Goal: Find specific page/section: Find specific page/section

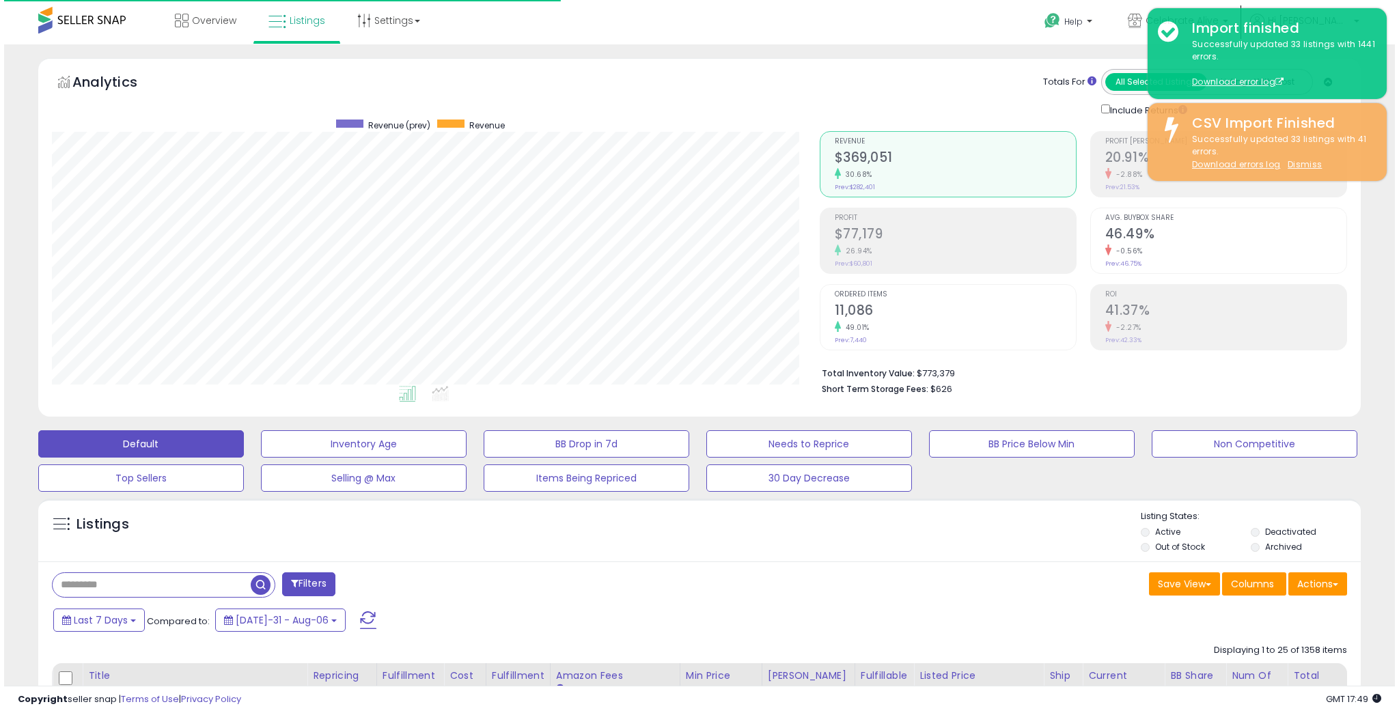
scroll to position [279, 768]
click at [227, 588] on input "text" at bounding box center [147, 585] width 198 height 24
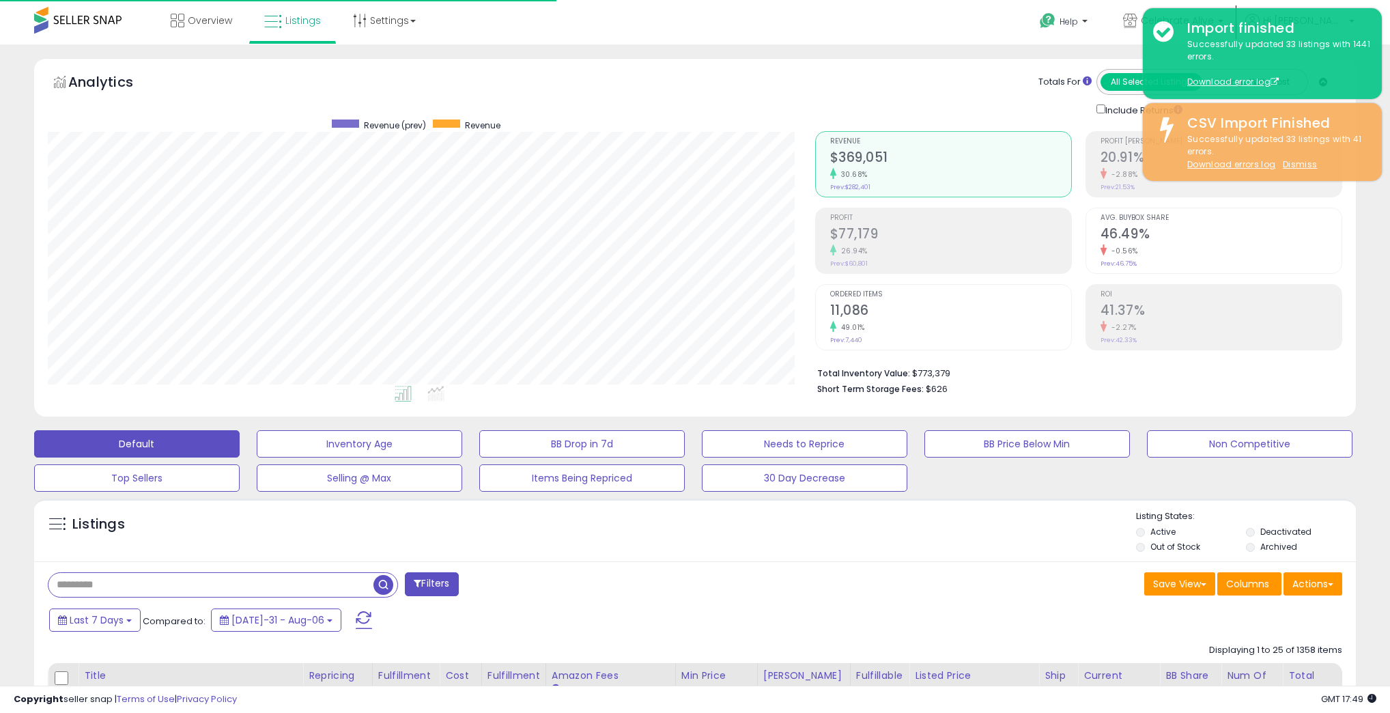
paste input "**********"
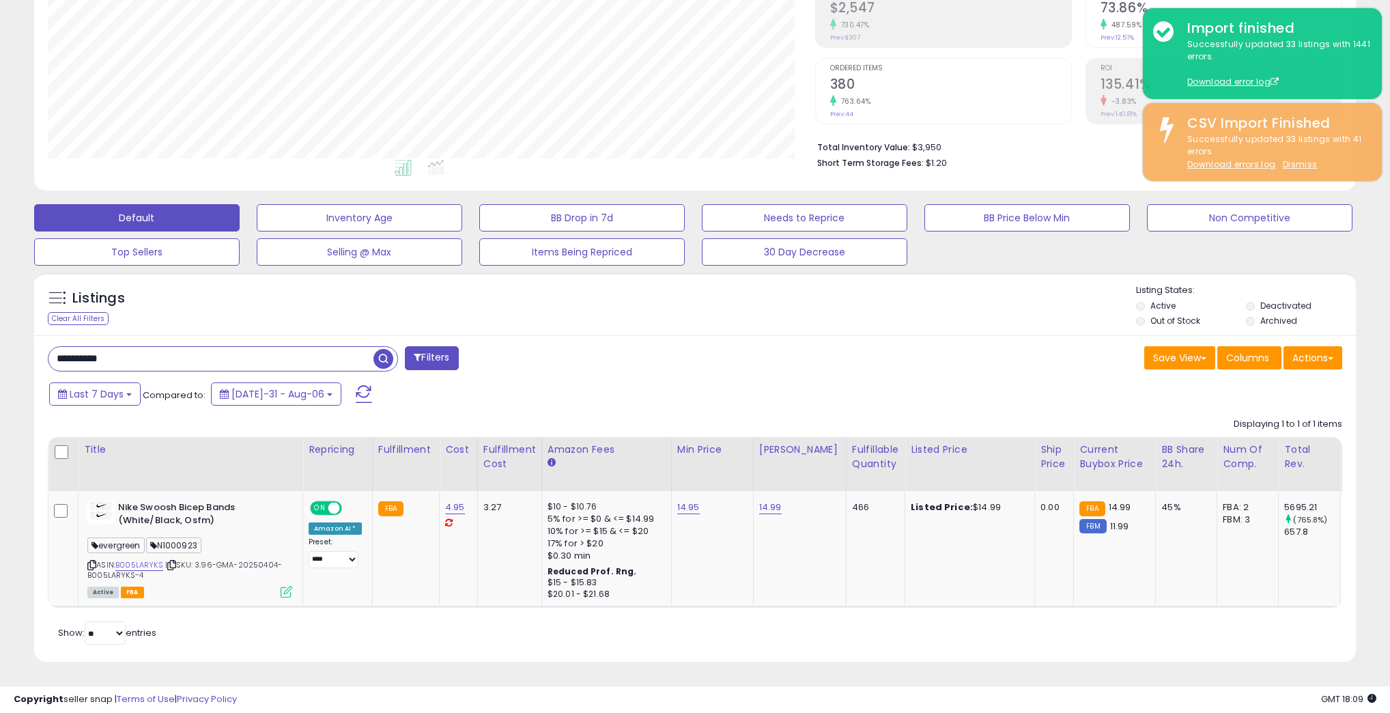
click at [1000, 311] on div "Listings Clear All Filters Listing States:" at bounding box center [695, 307] width 1322 height 46
click at [148, 353] on input "**********" at bounding box center [210, 359] width 325 height 24
type input "*"
click at [387, 356] on span "button" at bounding box center [384, 359] width 20 height 20
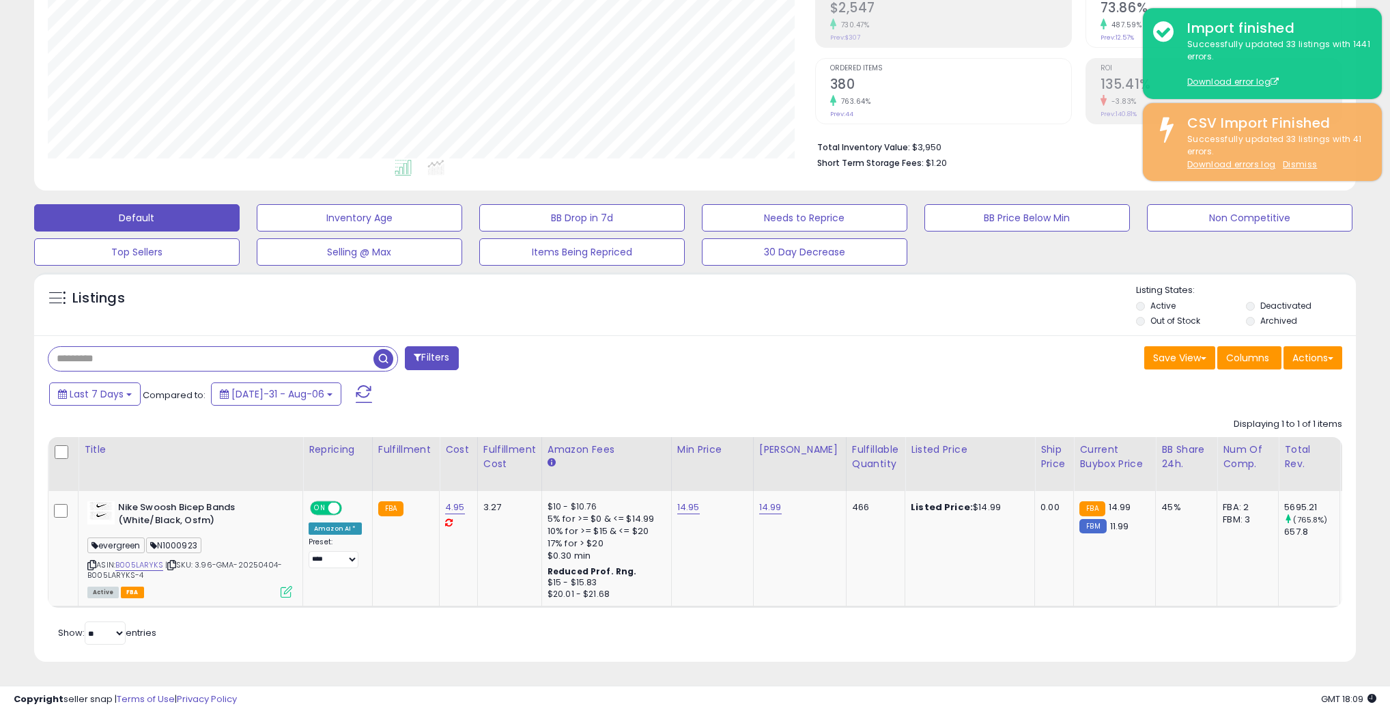
scroll to position [279, 772]
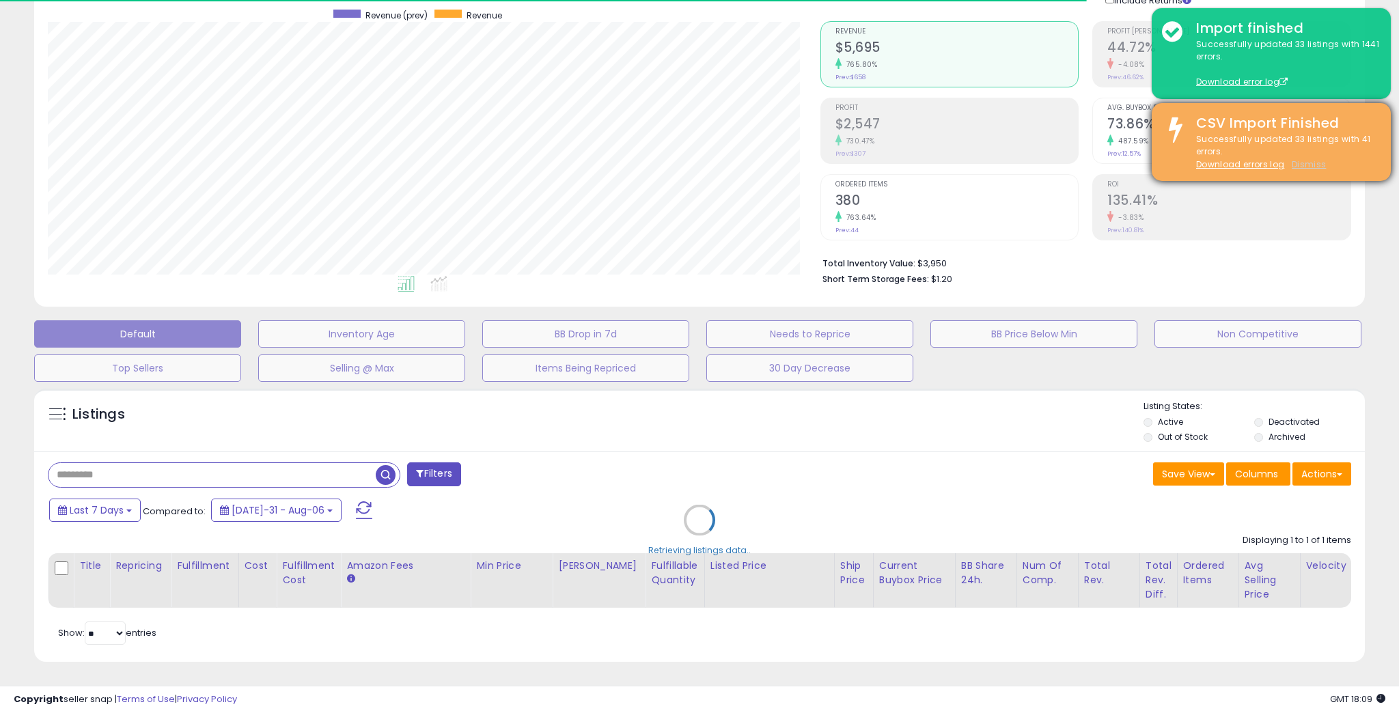
click at [1309, 169] on u "Dismiss" at bounding box center [1308, 164] width 34 height 12
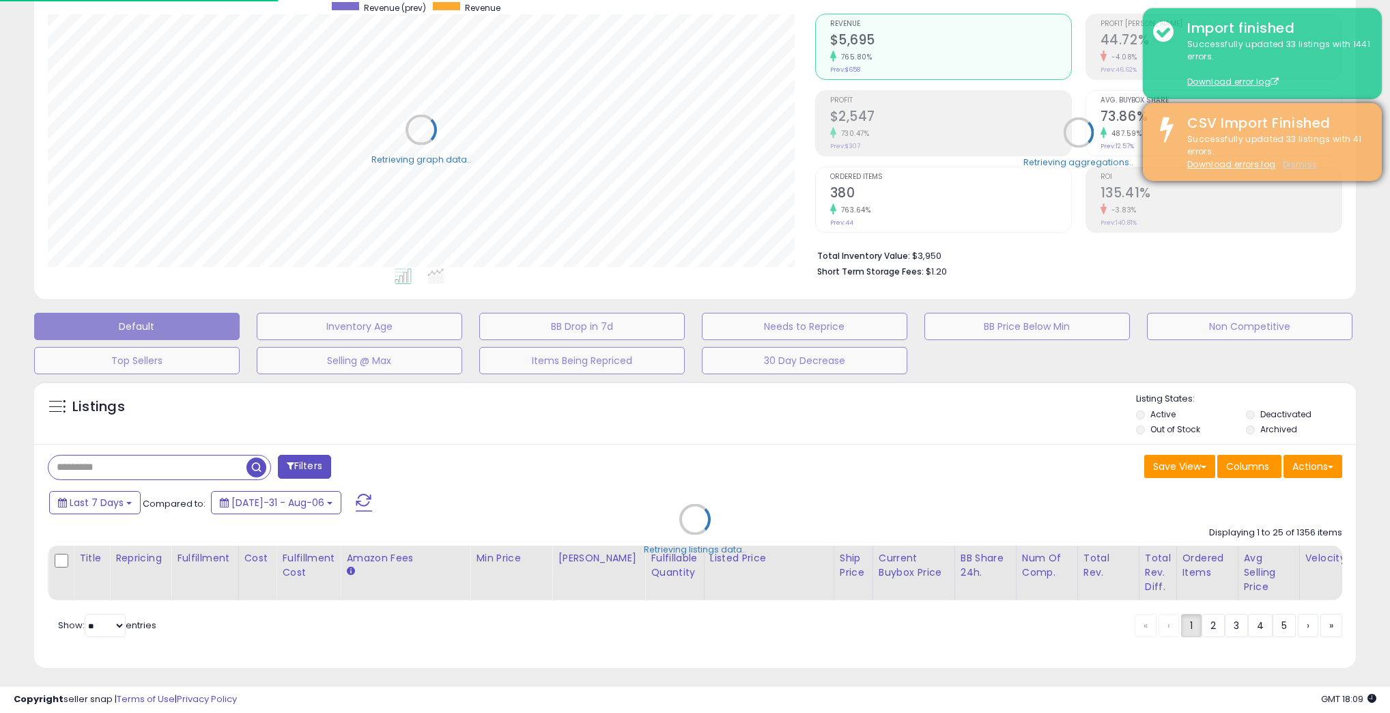
scroll to position [279, 768]
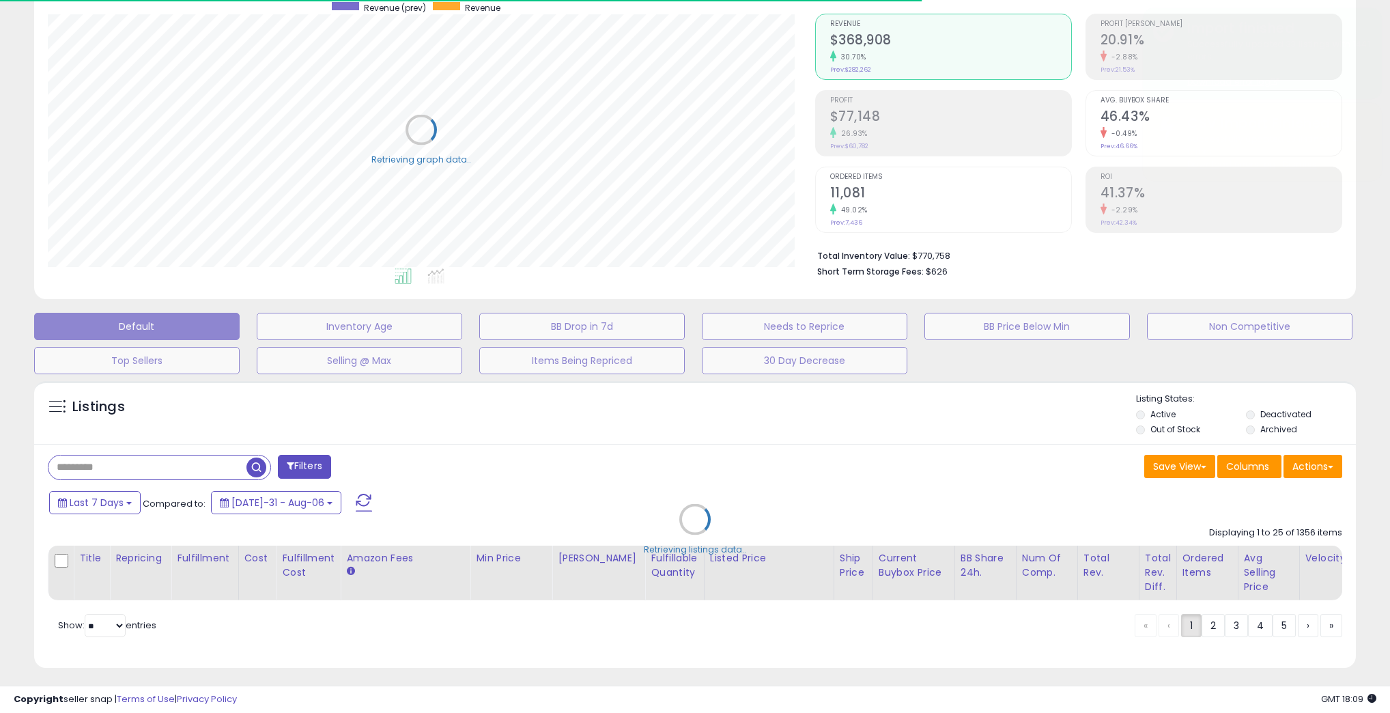
click at [777, 443] on div "Retrieving listings data.." at bounding box center [695, 529] width 1343 height 311
